Goal: Task Accomplishment & Management: Use online tool/utility

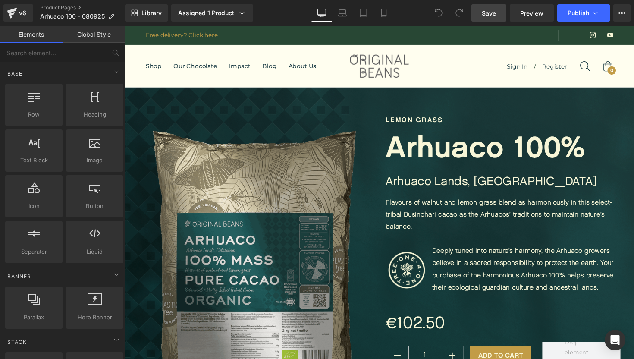
click at [489, 12] on span "Save" at bounding box center [488, 13] width 14 height 9
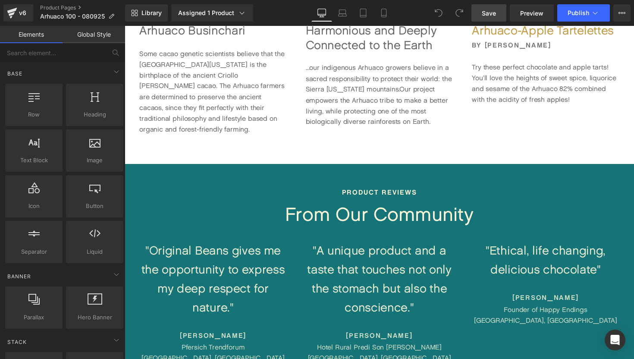
scroll to position [1246, 0]
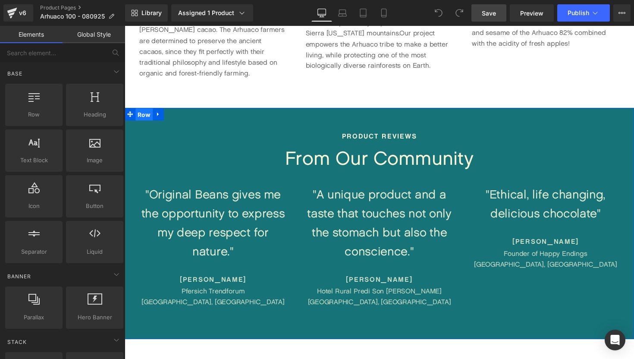
click at [150, 110] on span "Row" at bounding box center [145, 116] width 18 height 13
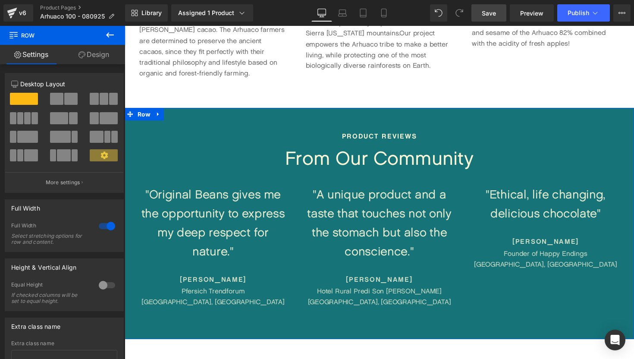
click at [96, 59] on link "Design" at bounding box center [93, 54] width 62 height 19
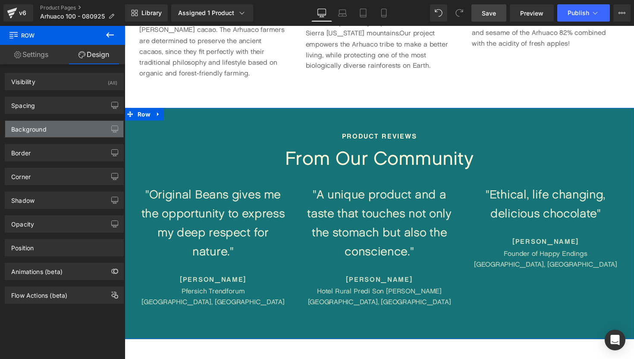
click at [61, 128] on div "Background" at bounding box center [64, 129] width 118 height 16
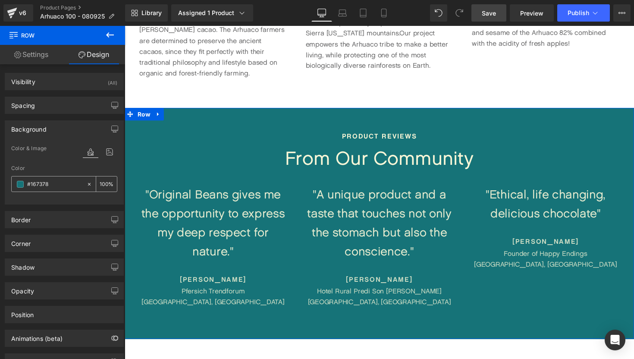
click at [20, 187] on div "#167378" at bounding box center [49, 183] width 75 height 15
click at [20, 185] on span at bounding box center [20, 184] width 7 height 7
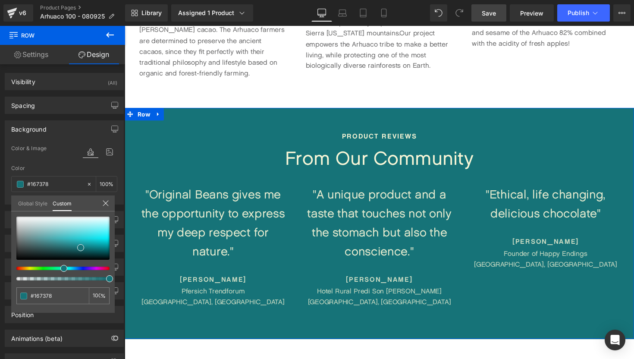
click at [36, 204] on link "Global Style" at bounding box center [32, 202] width 29 height 15
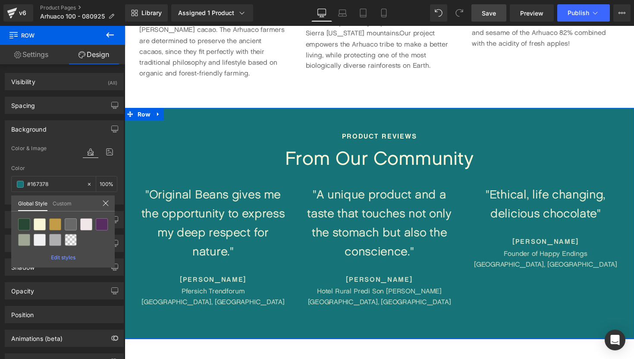
click at [108, 203] on icon at bounding box center [105, 203] width 7 height 7
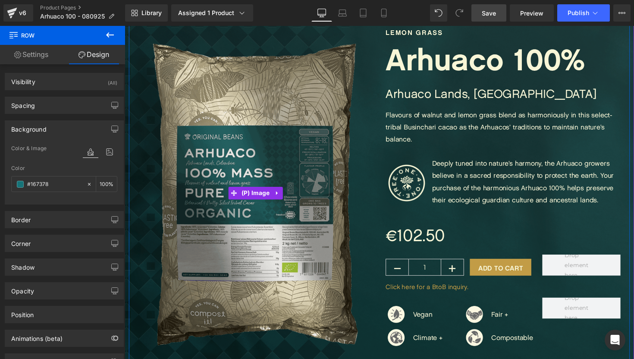
scroll to position [0, 0]
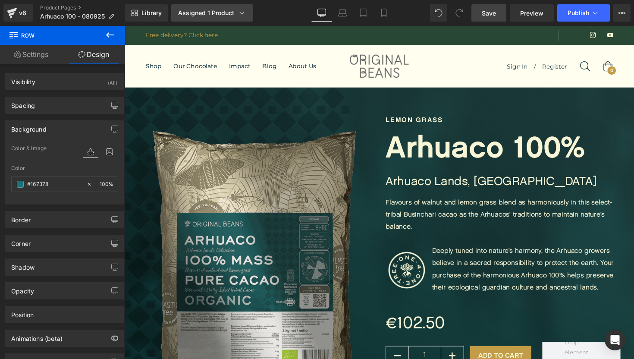
click at [210, 13] on div "Assigned 1 Product" at bounding box center [212, 13] width 68 height 9
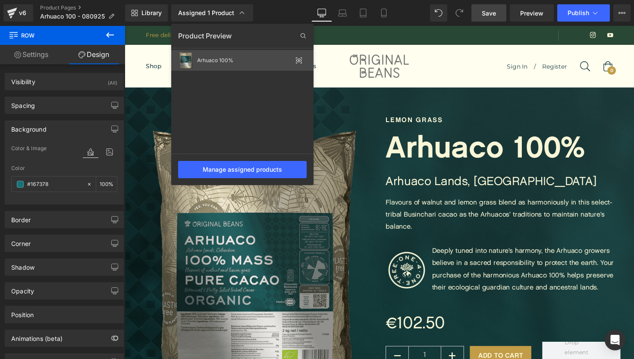
click at [232, 60] on div "Arhuaco 100%" at bounding box center [244, 60] width 95 height 6
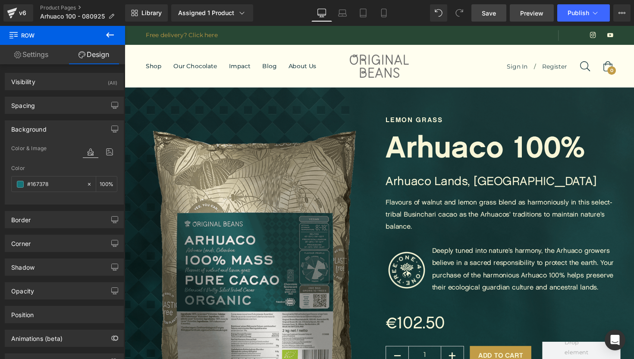
click at [533, 14] on span "Preview" at bounding box center [531, 13] width 23 height 9
click at [539, 15] on span "Preview" at bounding box center [531, 13] width 23 height 9
click at [533, 14] on span "Preview" at bounding box center [531, 13] width 23 height 9
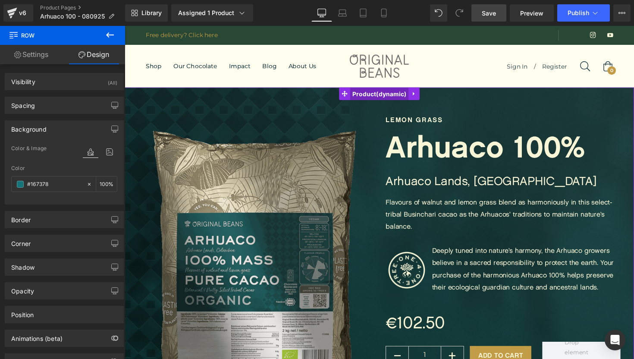
click at [385, 91] on span "Product" at bounding box center [386, 95] width 60 height 13
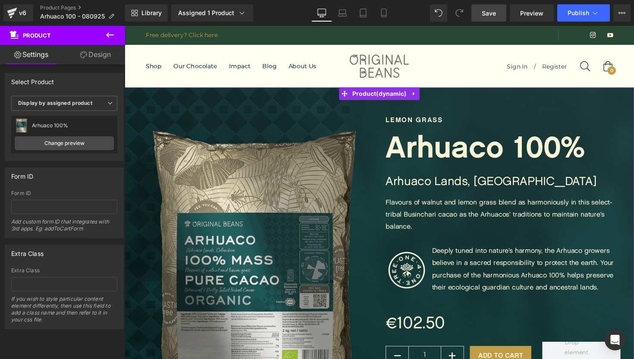
click at [74, 121] on div "Arhuaco 100% Arhuaco 100%" at bounding box center [64, 125] width 99 height 13
click at [68, 144] on link "Change preview" at bounding box center [64, 143] width 99 height 14
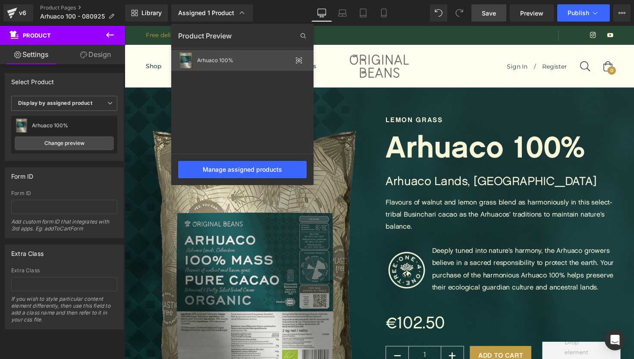
click at [272, 65] on div "Arhuaco 100%" at bounding box center [242, 60] width 142 height 21
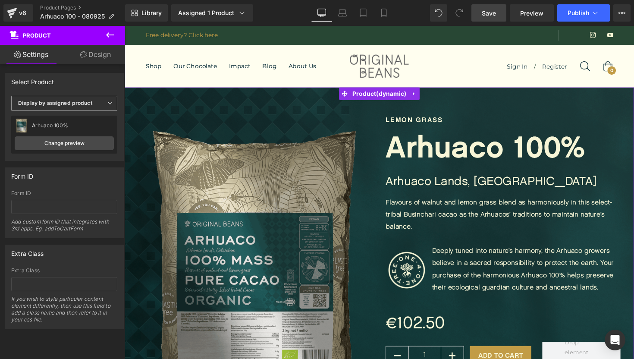
click at [80, 106] on b "Display by assigned product" at bounding box center [55, 103] width 74 height 6
click at [77, 128] on li "Select manually" at bounding box center [62, 129] width 103 height 13
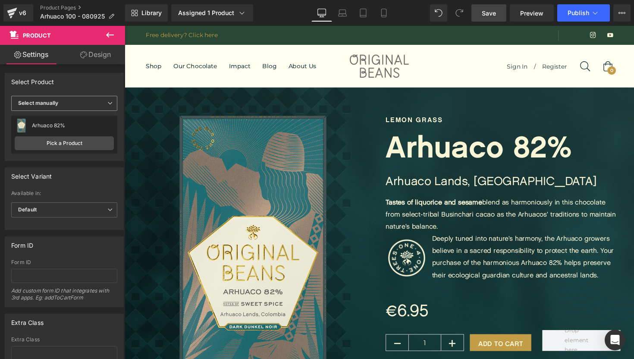
scroll to position [4, 4]
click at [73, 142] on link "Pick a Product" at bounding box center [64, 143] width 99 height 14
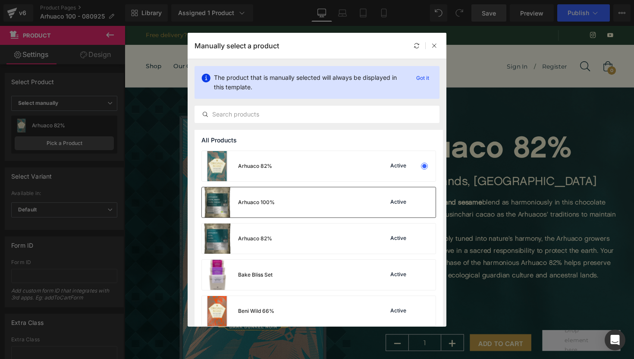
click at [223, 189] on img at bounding box center [217, 202] width 31 height 30
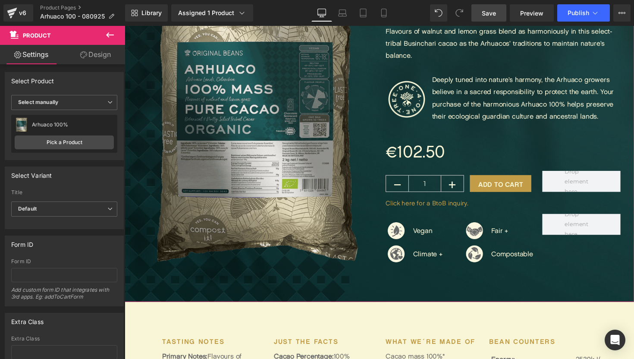
scroll to position [2, 0]
click at [65, 206] on span "Default" at bounding box center [64, 207] width 106 height 15
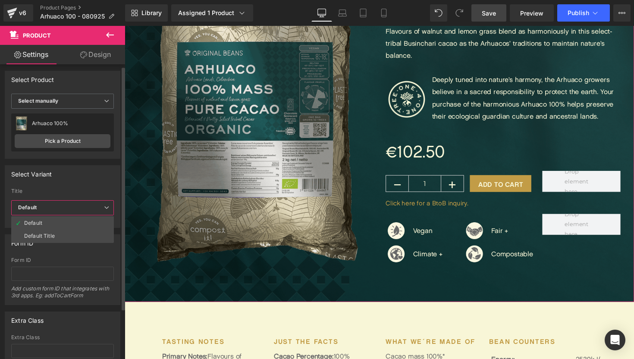
click at [65, 206] on span "Default" at bounding box center [62, 207] width 103 height 15
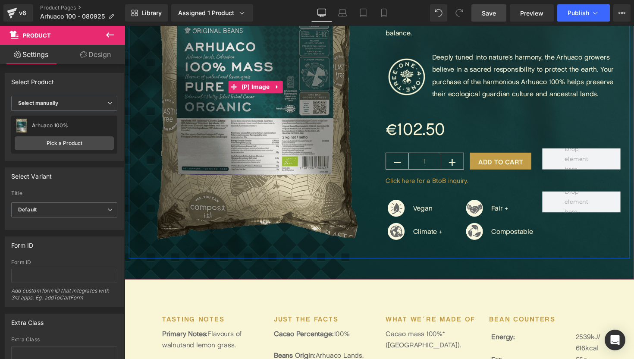
scroll to position [0, 0]
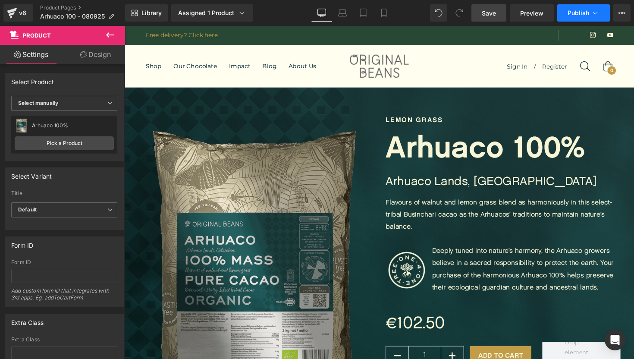
click at [582, 12] on span "Publish" at bounding box center [578, 12] width 22 height 7
click at [483, 19] on link "Save" at bounding box center [488, 12] width 35 height 17
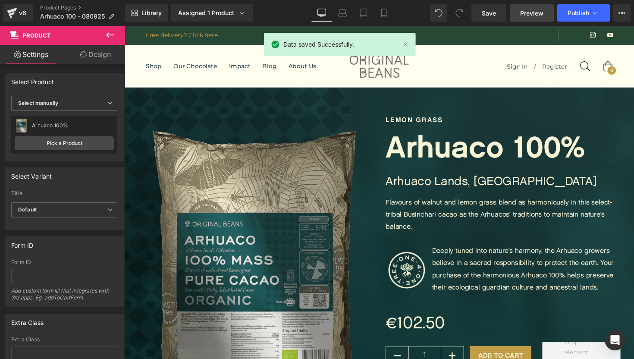
click at [537, 15] on span "Preview" at bounding box center [531, 13] width 23 height 9
